Goal: Check status

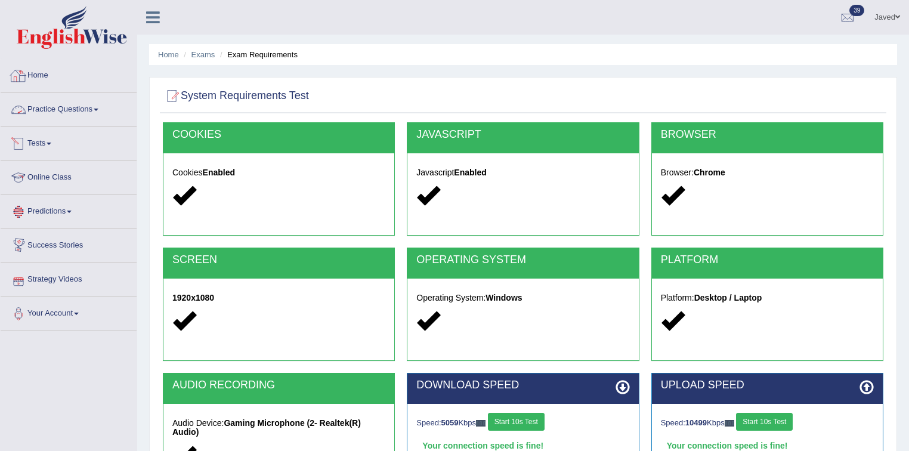
click at [35, 78] on link "Home" at bounding box center [69, 74] width 136 height 30
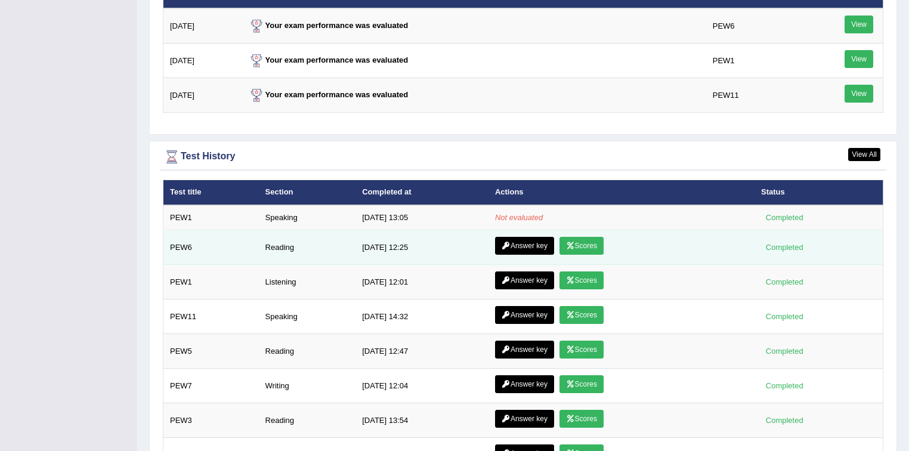
click at [511, 237] on link "Answer key" at bounding box center [524, 246] width 59 height 18
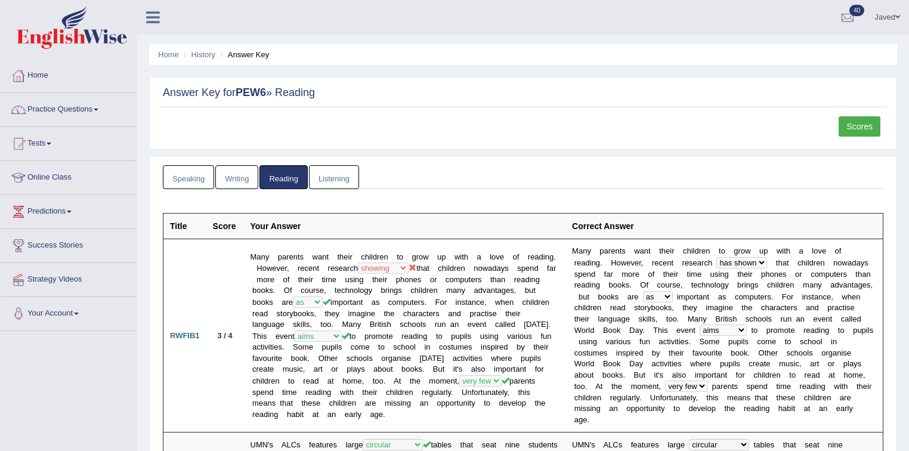
click at [859, 125] on link "Scores" at bounding box center [860, 126] width 42 height 20
click at [867, 122] on link "Scores" at bounding box center [860, 126] width 42 height 20
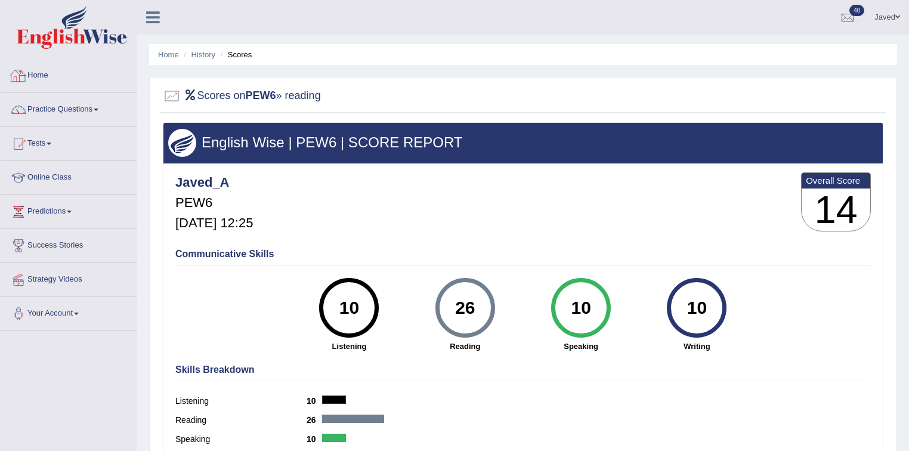
click at [32, 77] on link "Home" at bounding box center [69, 74] width 136 height 30
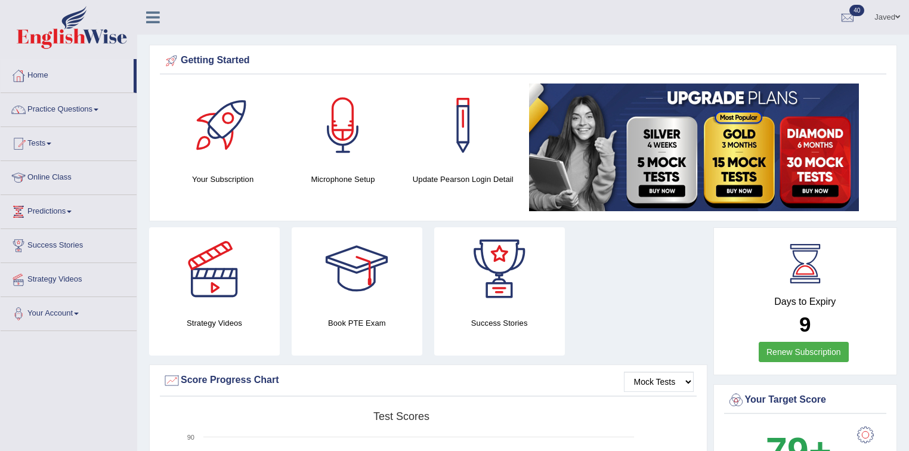
click at [38, 77] on link "Home" at bounding box center [67, 74] width 133 height 30
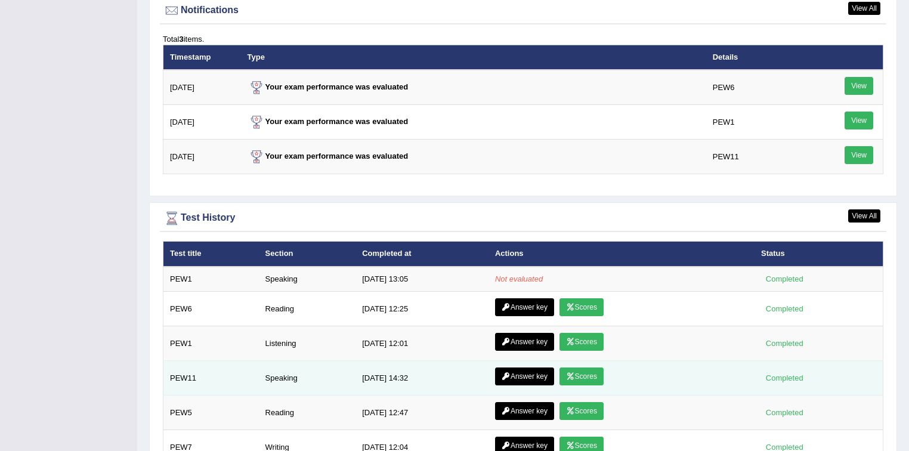
scroll to position [1527, 0]
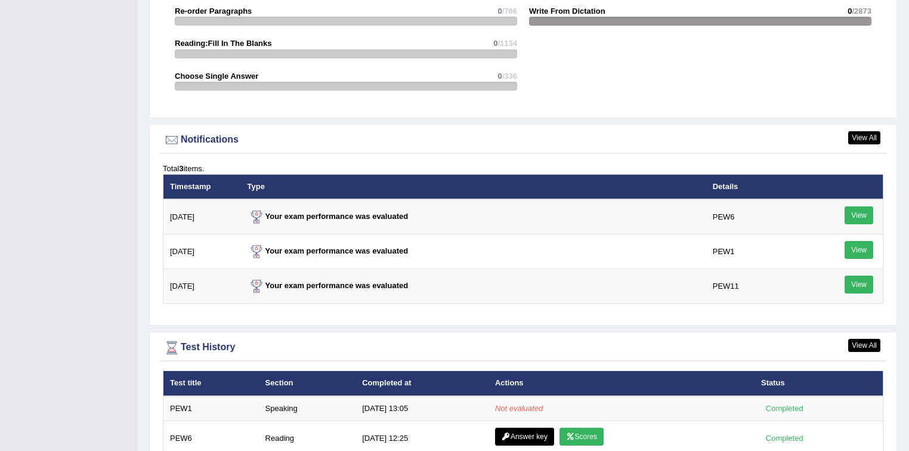
scroll to position [1598, 0]
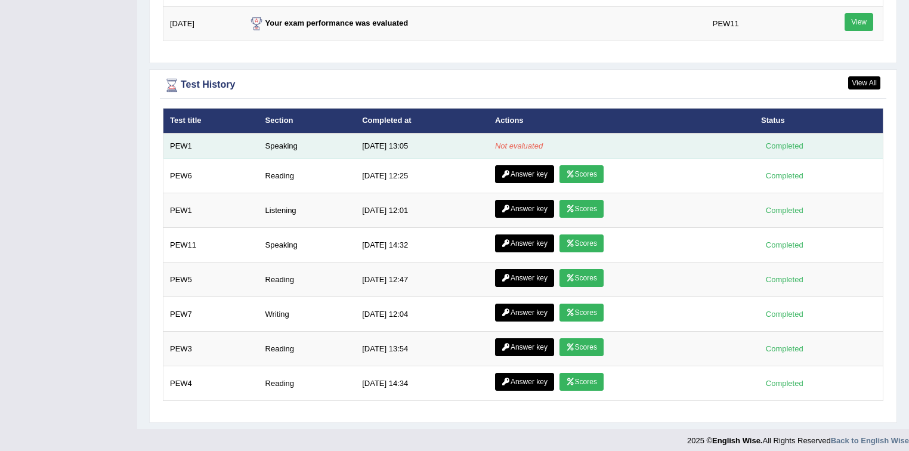
click at [518, 143] on em "Not evaluated" at bounding box center [519, 145] width 48 height 9
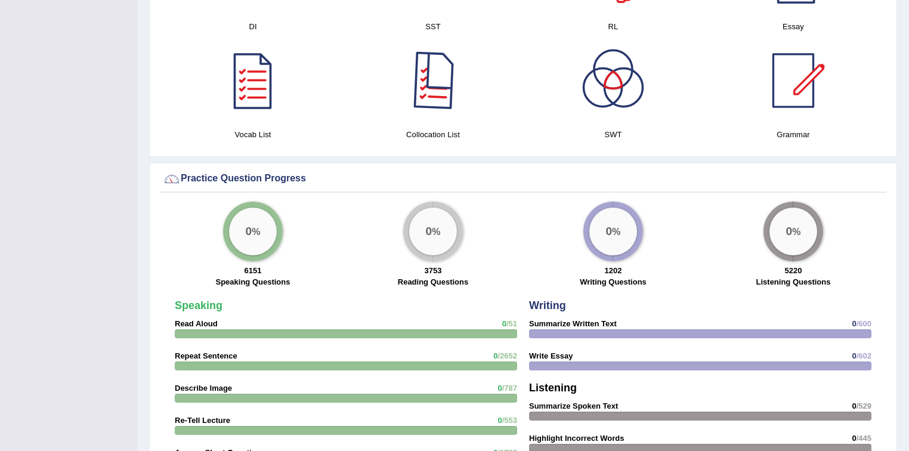
scroll to position [1050, 0]
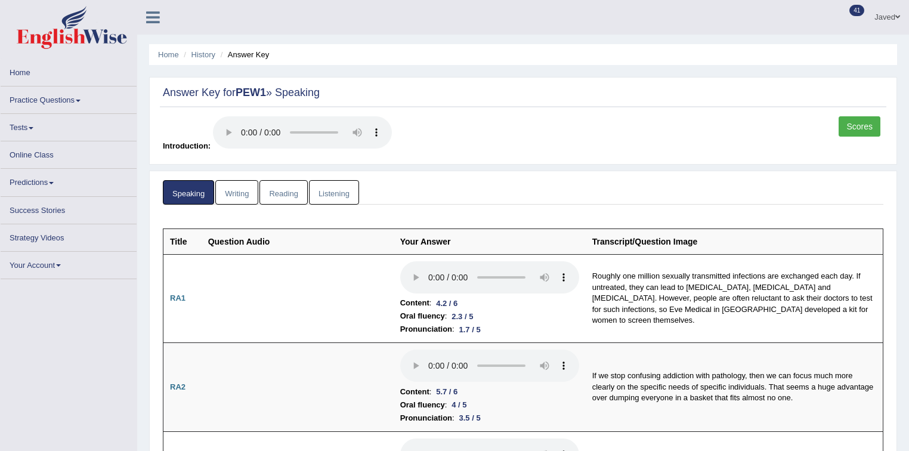
click at [856, 122] on link "Scores" at bounding box center [860, 126] width 42 height 20
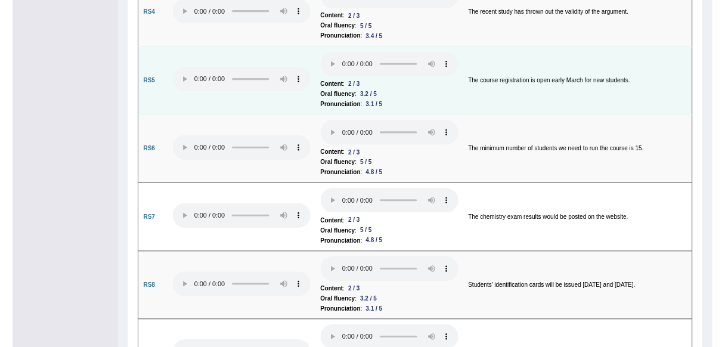
scroll to position [1397, 0]
